Goal: Find contact information: Find contact information

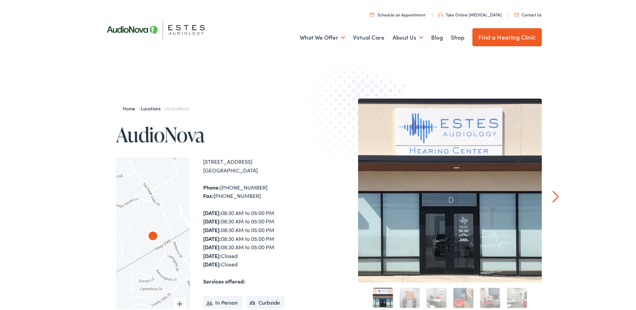
click at [530, 10] on link "Contact Us" at bounding box center [527, 13] width 27 height 6
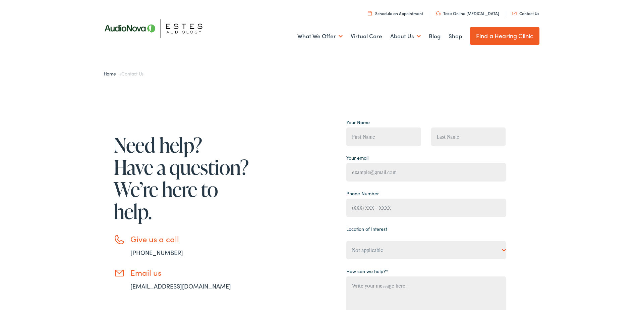
click at [527, 14] on link "Contact Us" at bounding box center [525, 13] width 27 height 6
